Goal: Check status

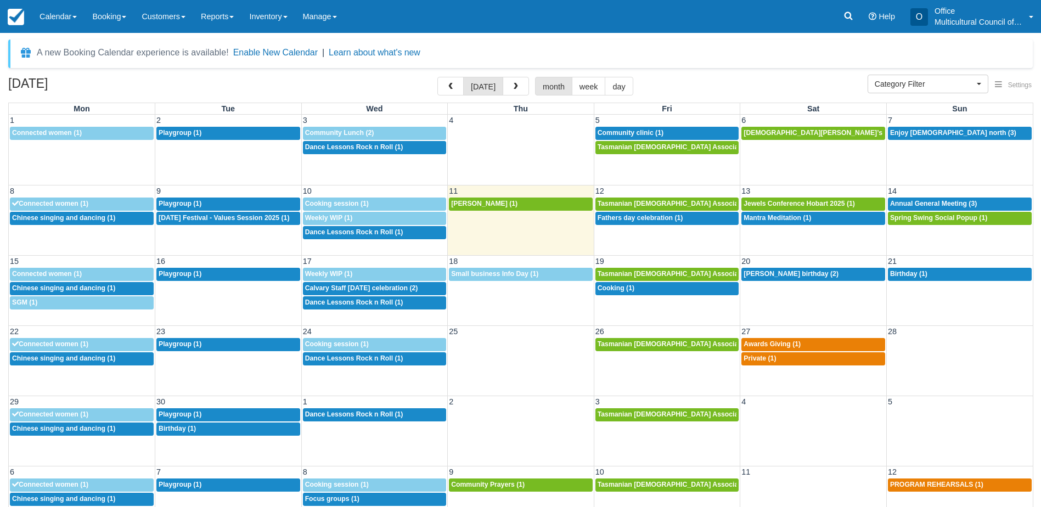
select select
click at [471, 58] on div "A new Booking Calendar experience is available! Enable New Calendar | Learn abo…" at bounding box center [520, 54] width 1025 height 29
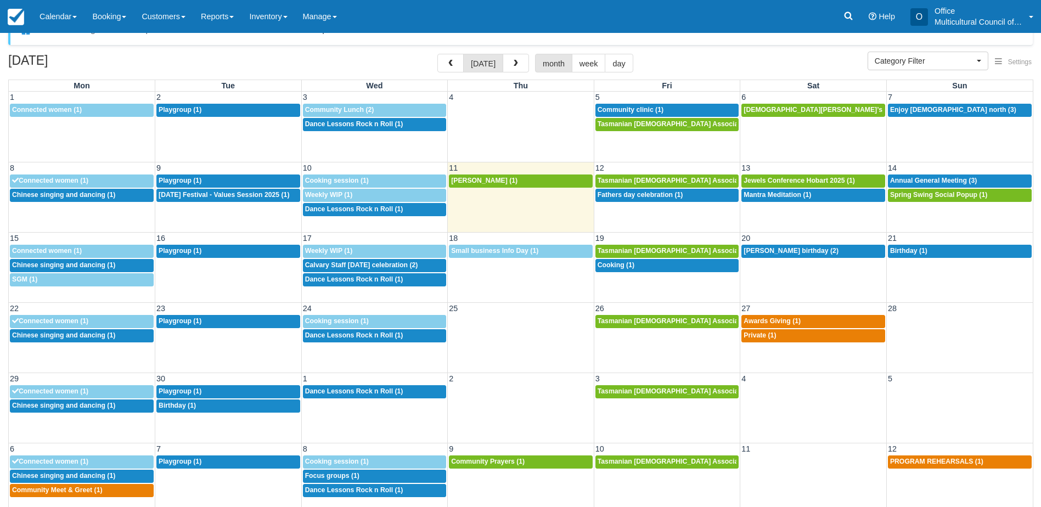
scroll to position [35, 0]
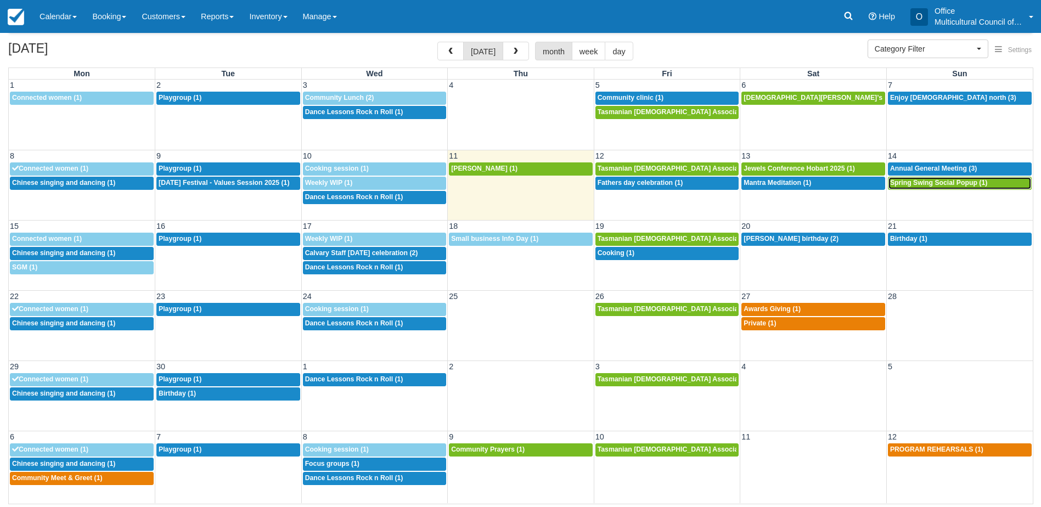
click at [931, 182] on span "Spring Swing Social Popup (1)" at bounding box center [938, 183] width 97 height 8
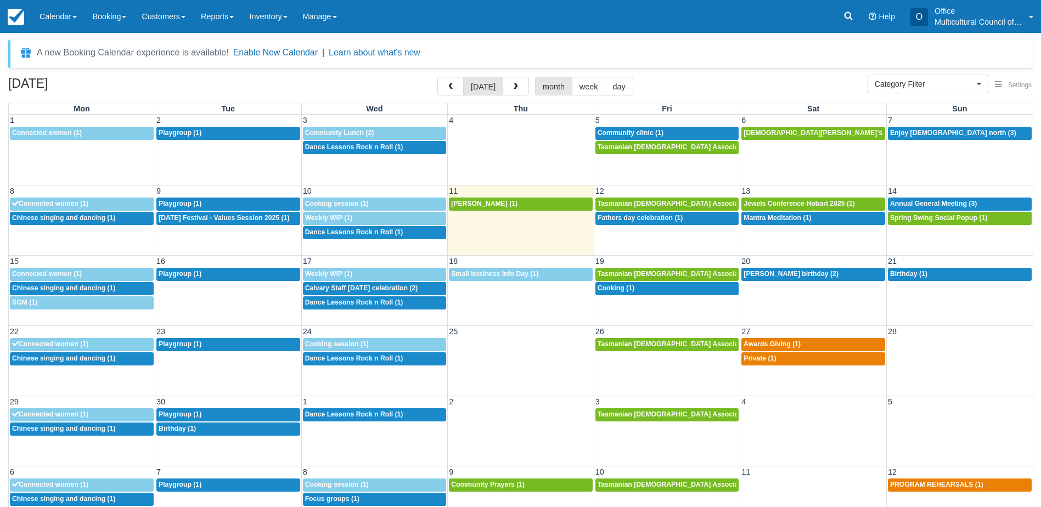
select select
